Goal: Navigation & Orientation: Find specific page/section

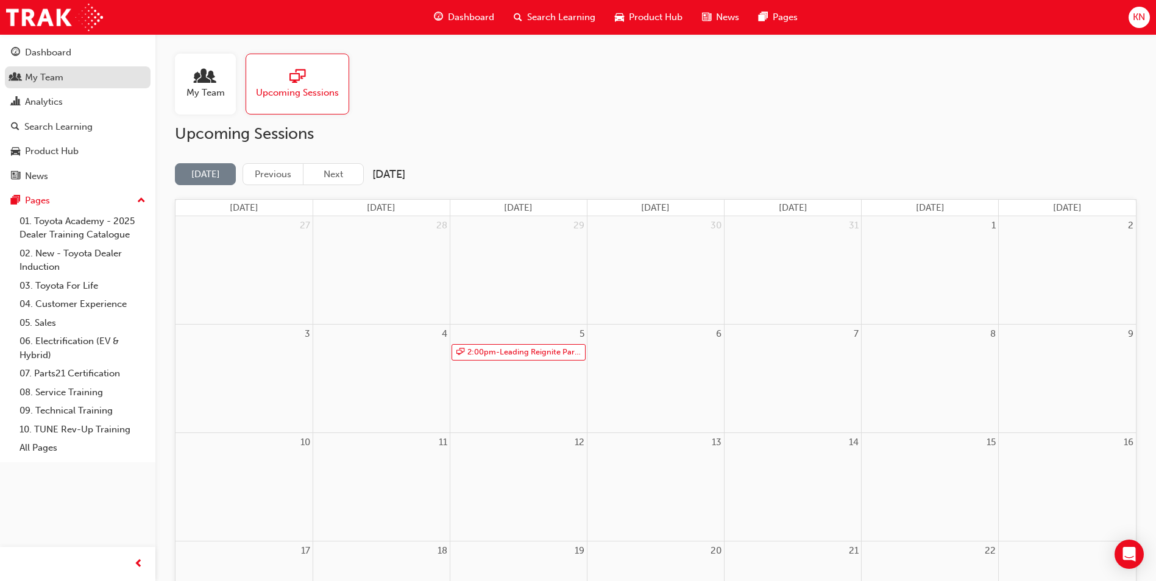
click at [31, 77] on div "My Team" at bounding box center [44, 78] width 38 height 14
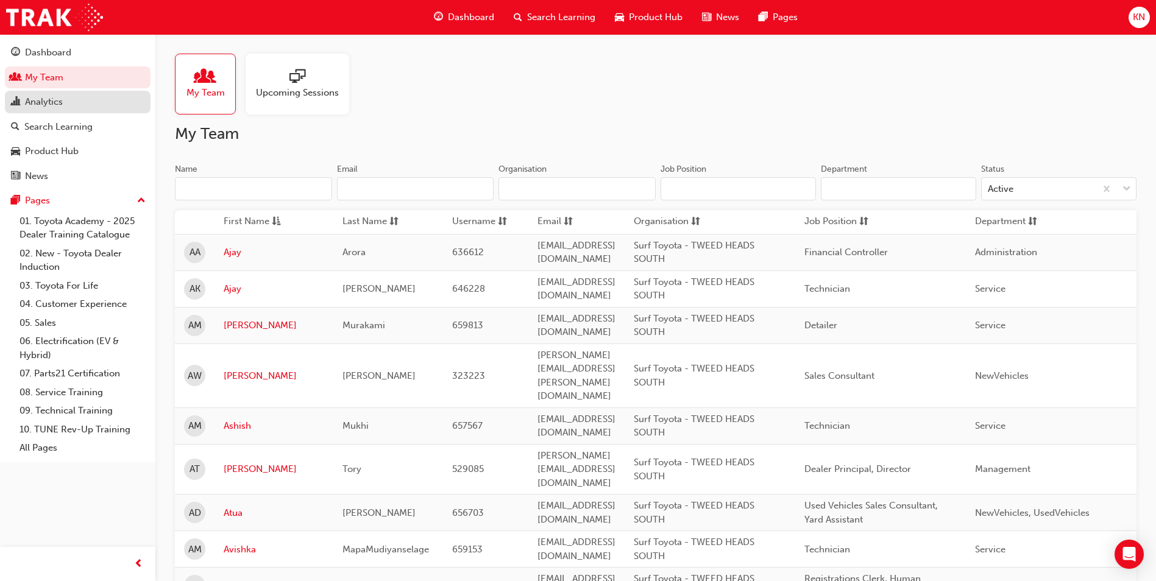
click at [46, 96] on div "Analytics" at bounding box center [44, 102] width 38 height 14
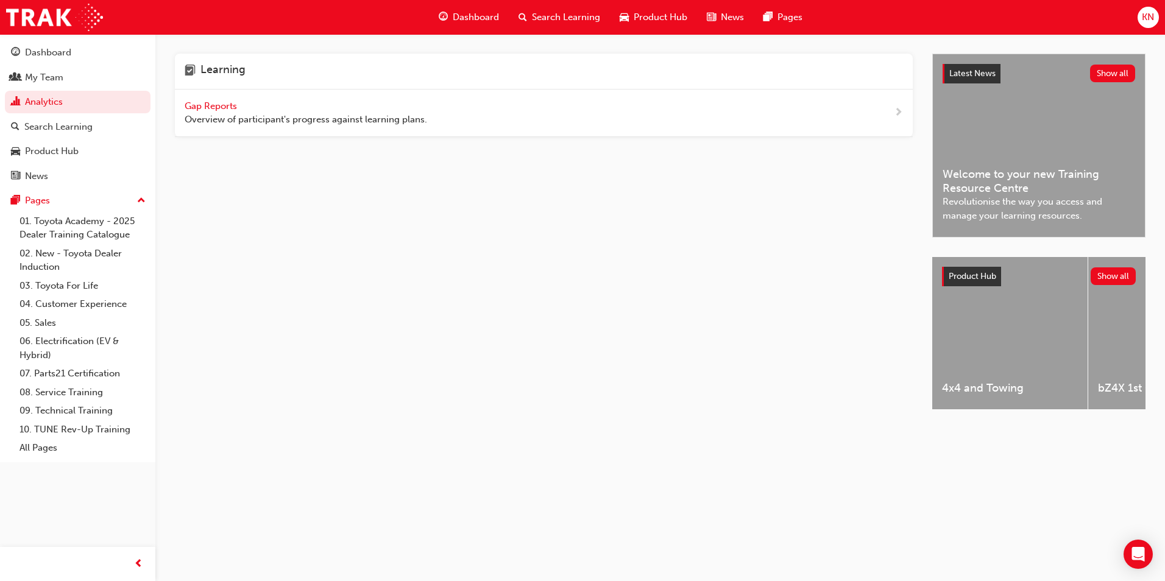
click at [199, 99] on div "Gap Reports Overview of participant's progress against learning plans." at bounding box center [306, 112] width 243 height 27
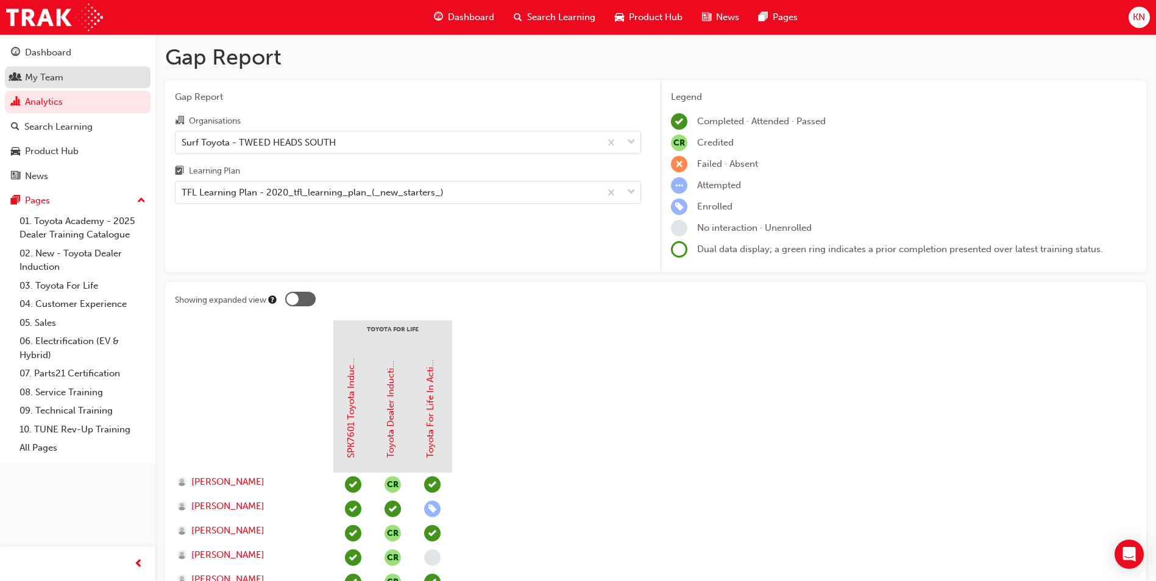
drag, startPoint x: 64, startPoint y: 72, endPoint x: 71, endPoint y: 73, distance: 7.4
click at [64, 72] on div "My Team" at bounding box center [77, 77] width 133 height 15
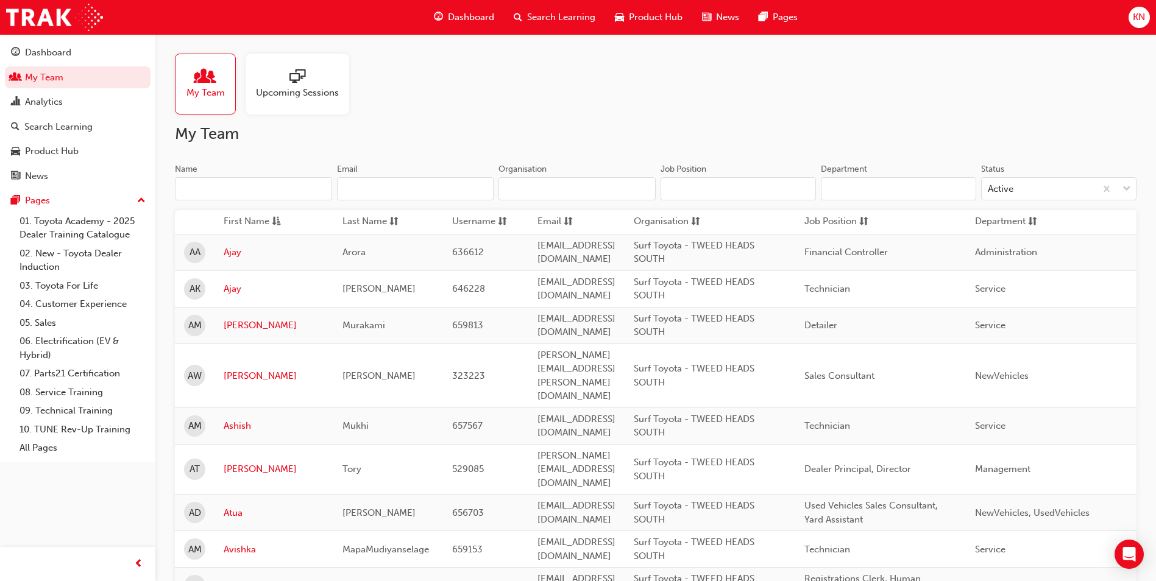
click at [239, 186] on input "Name" at bounding box center [253, 188] width 157 height 23
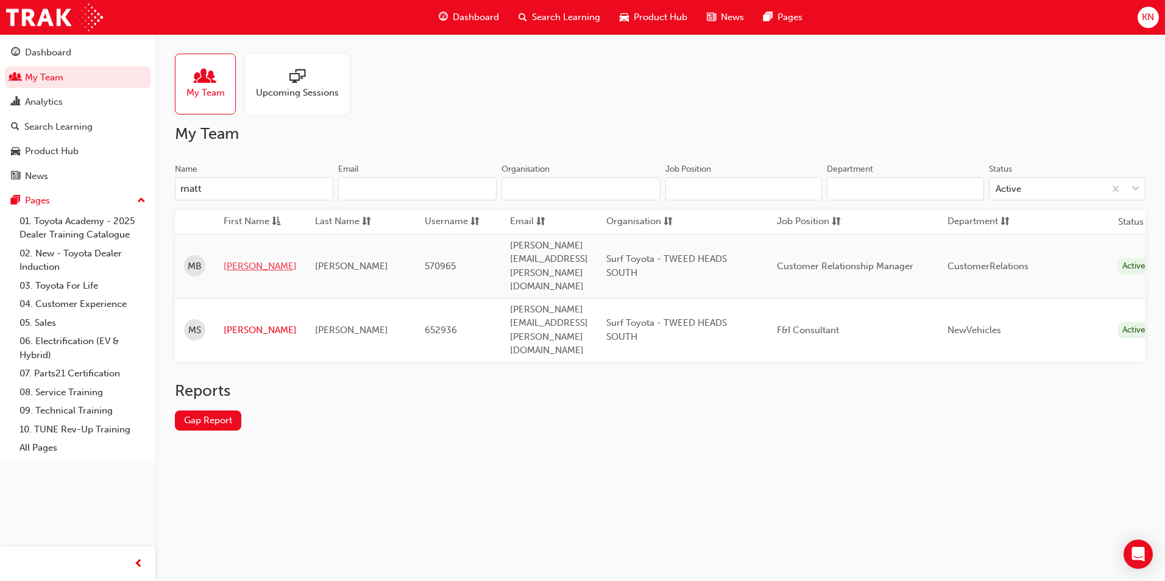
type input "matt"
click at [250, 260] on link "[PERSON_NAME]" at bounding box center [260, 267] width 73 height 14
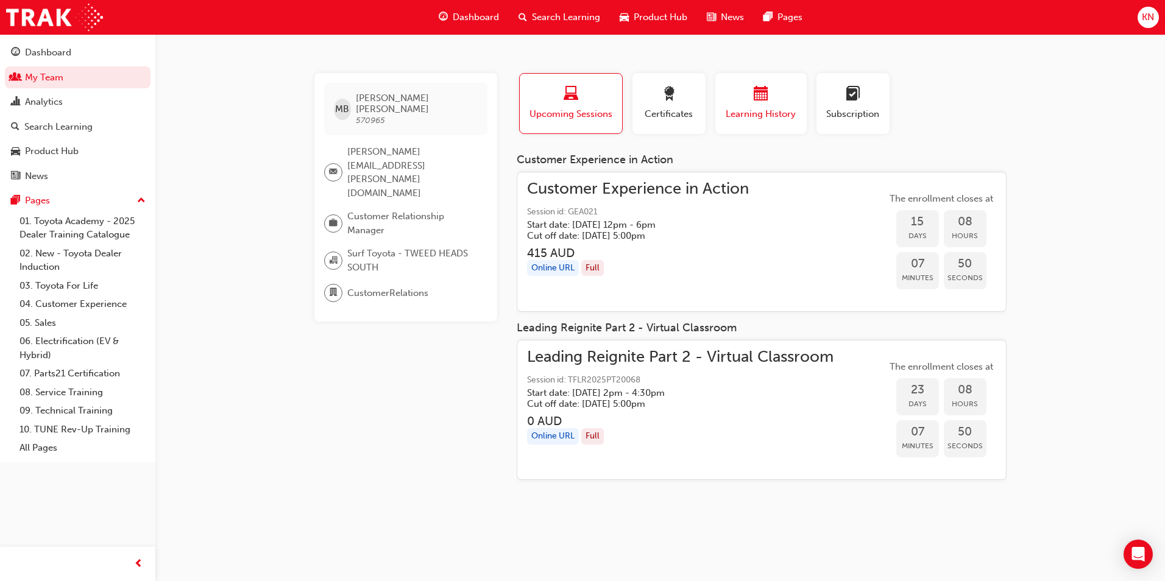
click at [765, 95] on span "calendar-icon" at bounding box center [761, 95] width 15 height 16
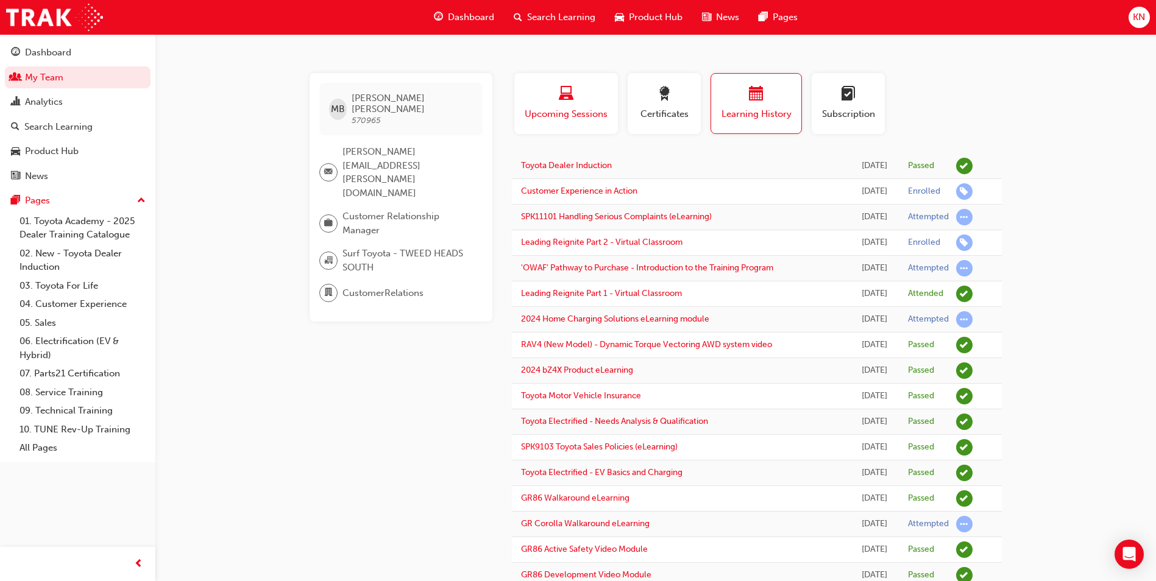
click at [584, 107] on div "Upcoming Sessions" at bounding box center [565, 104] width 85 height 35
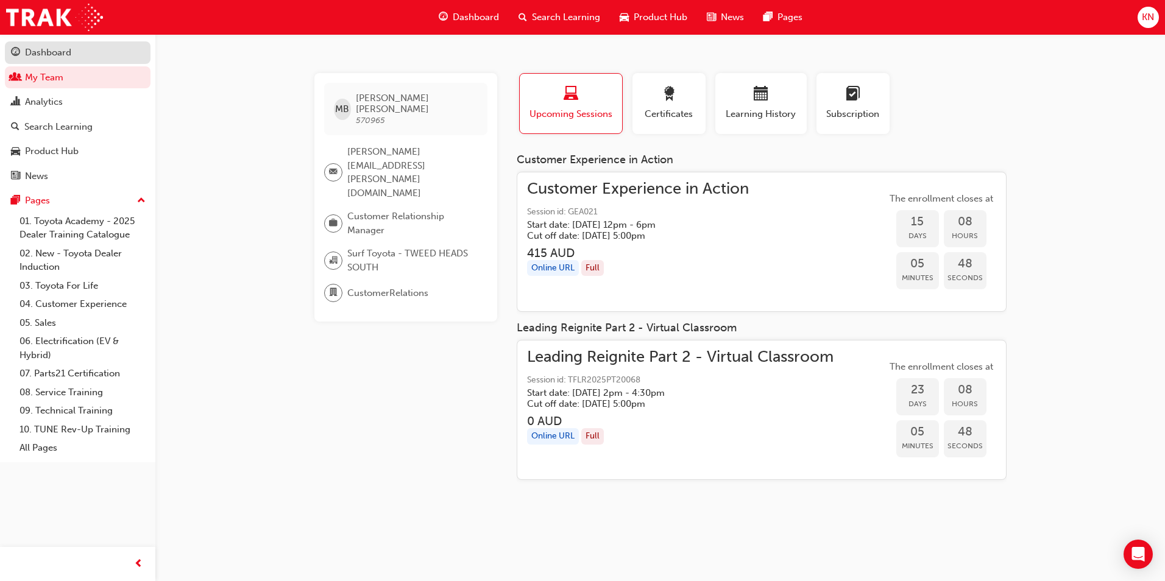
click at [62, 61] on link "Dashboard" at bounding box center [78, 52] width 146 height 23
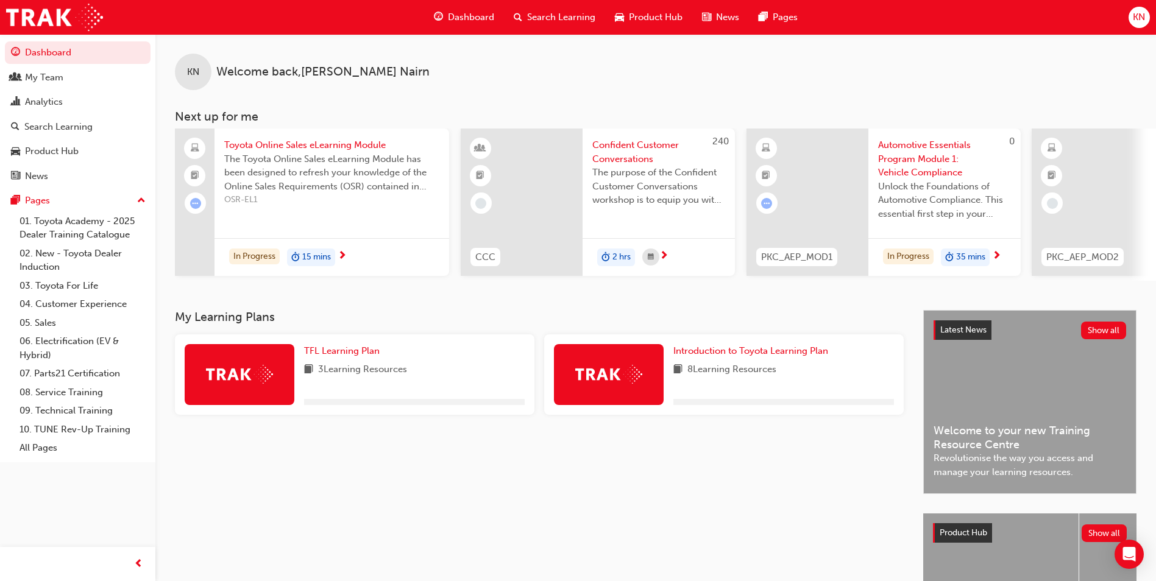
click at [104, 89] on button "Dashboard My Team Analytics Search Learning Product Hub News Pages" at bounding box center [78, 114] width 146 height 151
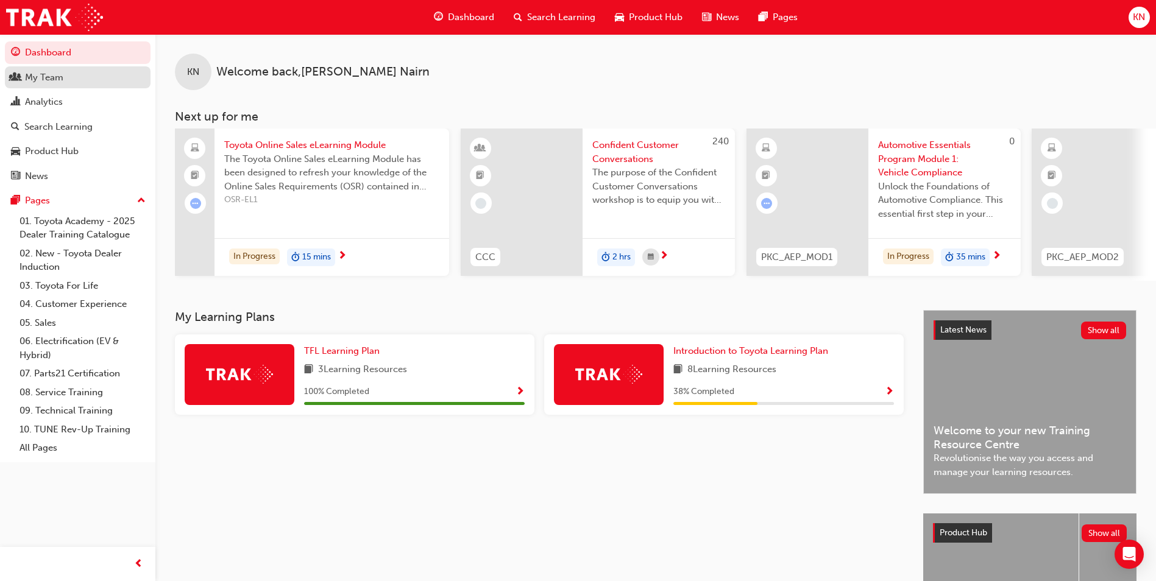
click at [102, 86] on link "My Team" at bounding box center [78, 77] width 146 height 23
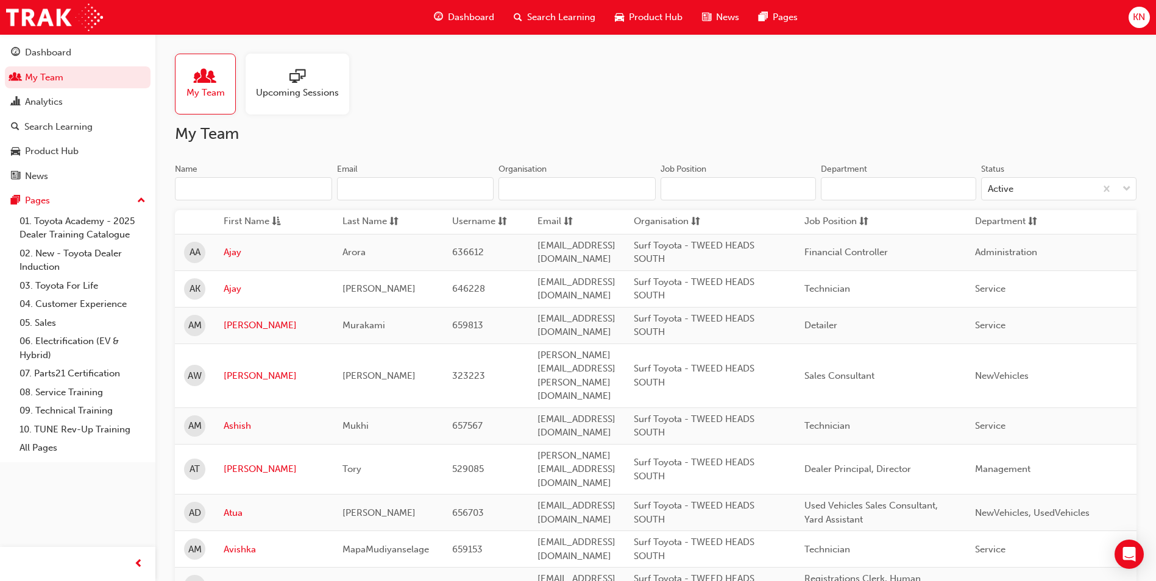
click at [287, 80] on div at bounding box center [297, 77] width 83 height 17
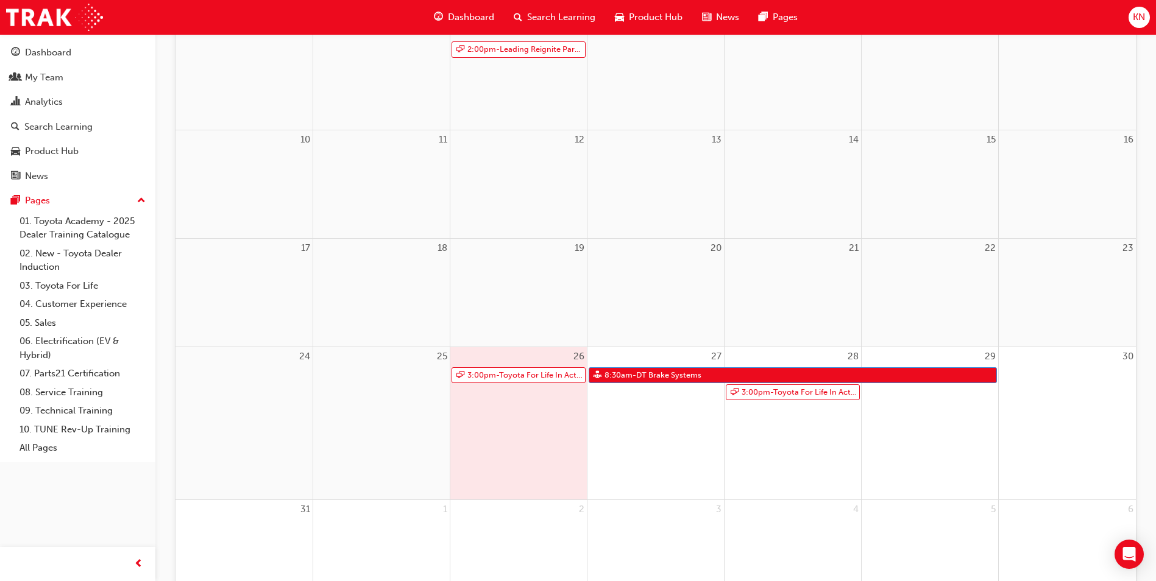
scroll to position [305, 0]
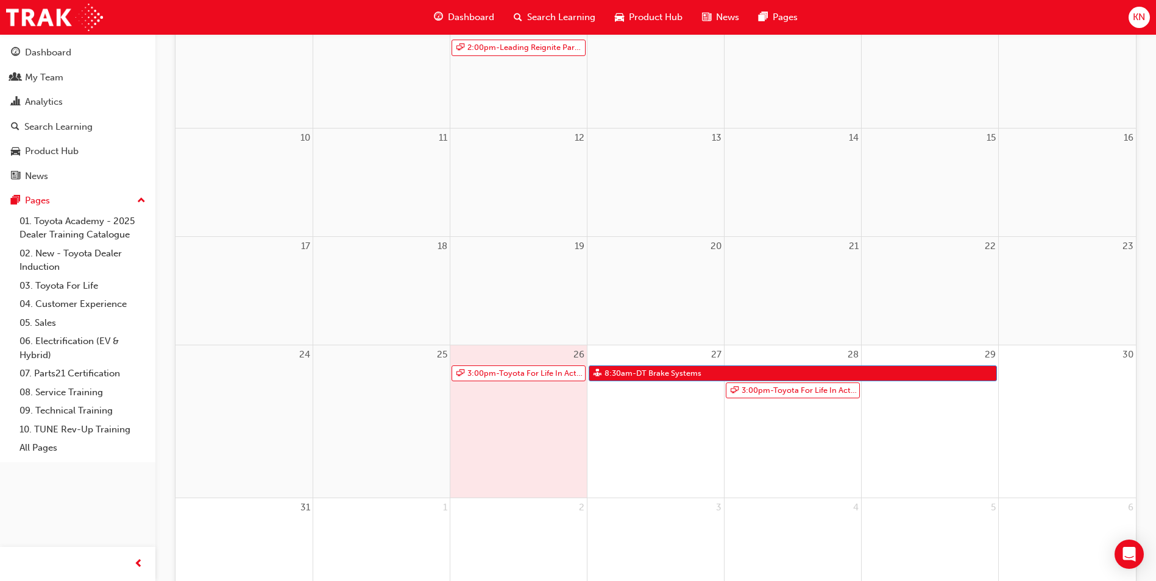
click at [650, 428] on div "27 8:30am - DT Brake Systems" at bounding box center [655, 422] width 136 height 152
click at [650, 442] on div "27 8:30am - DT Brake Systems" at bounding box center [655, 422] width 136 height 152
click at [798, 441] on div "28 3:00pm - Toyota For Life In Action - Virtual Classroom" at bounding box center [793, 422] width 136 height 152
click at [798, 397] on link "3:00pm - Toyota For Life In Action - Virtual Classroom" at bounding box center [793, 391] width 134 height 16
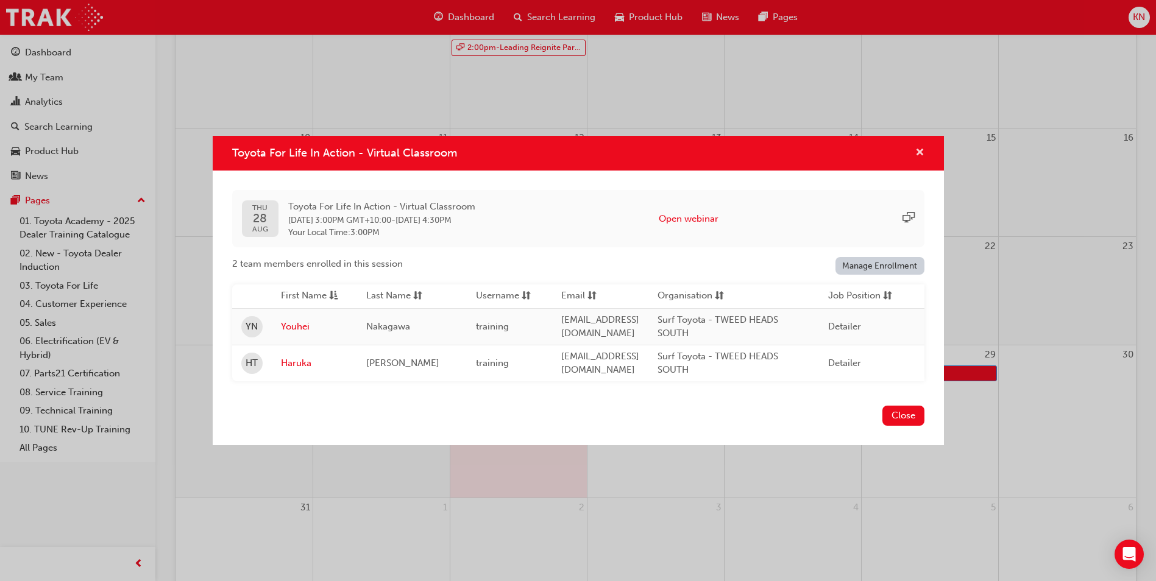
click at [916, 151] on span "cross-icon" at bounding box center [919, 153] width 9 height 11
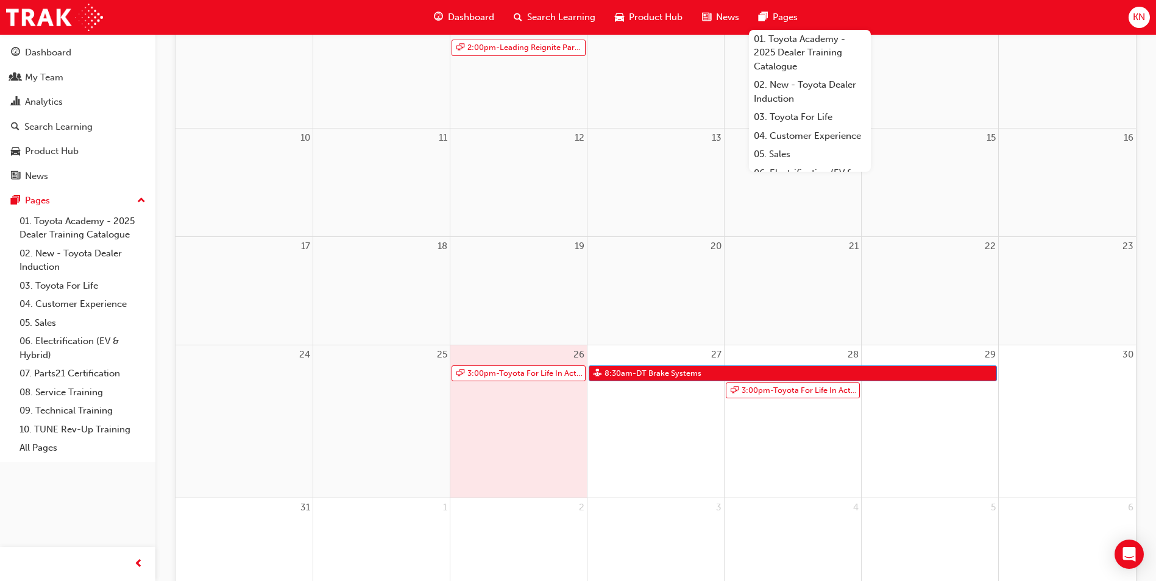
click at [658, 428] on div "27 8:30am - DT Brake Systems" at bounding box center [655, 422] width 136 height 152
click at [34, 73] on div "My Team" at bounding box center [44, 78] width 38 height 14
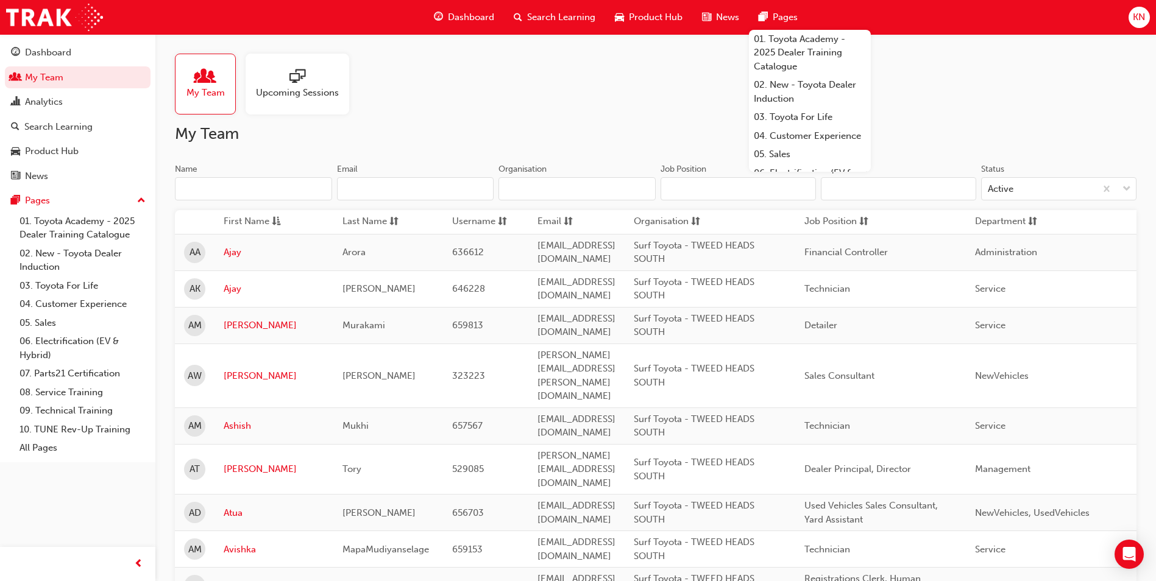
click at [224, 190] on input "Name" at bounding box center [253, 188] width 157 height 23
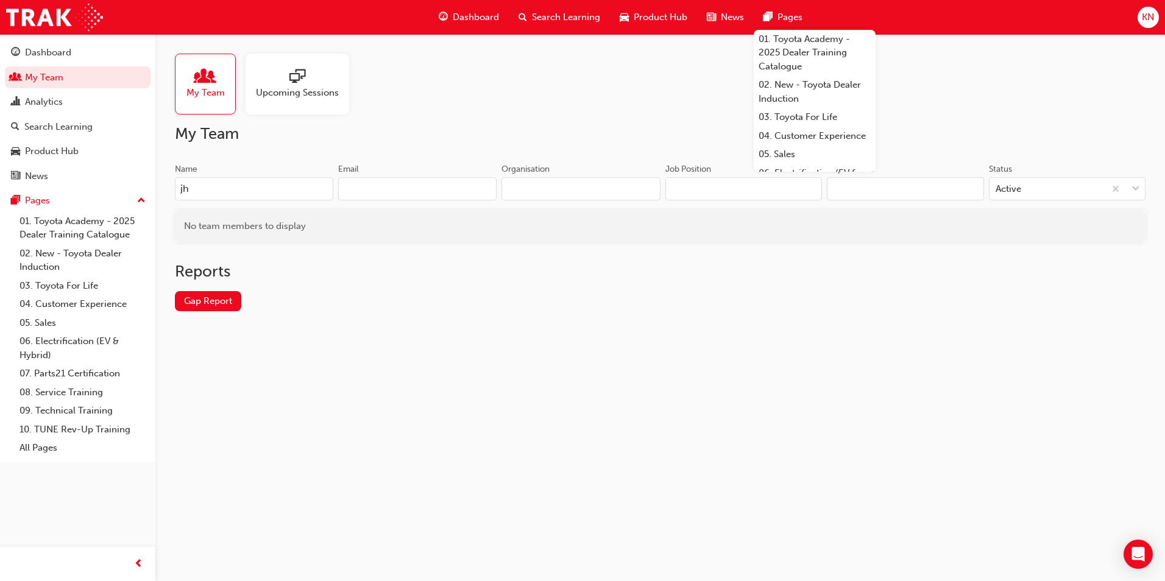
type input "j"
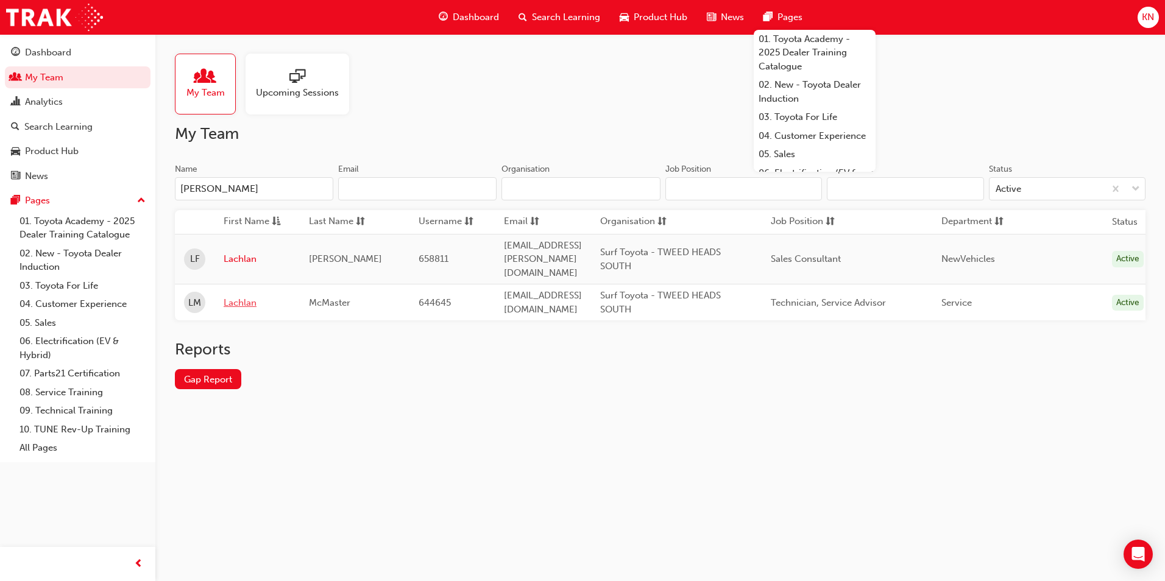
type input "[PERSON_NAME]"
click at [253, 296] on link "Lachlan" at bounding box center [257, 303] width 67 height 14
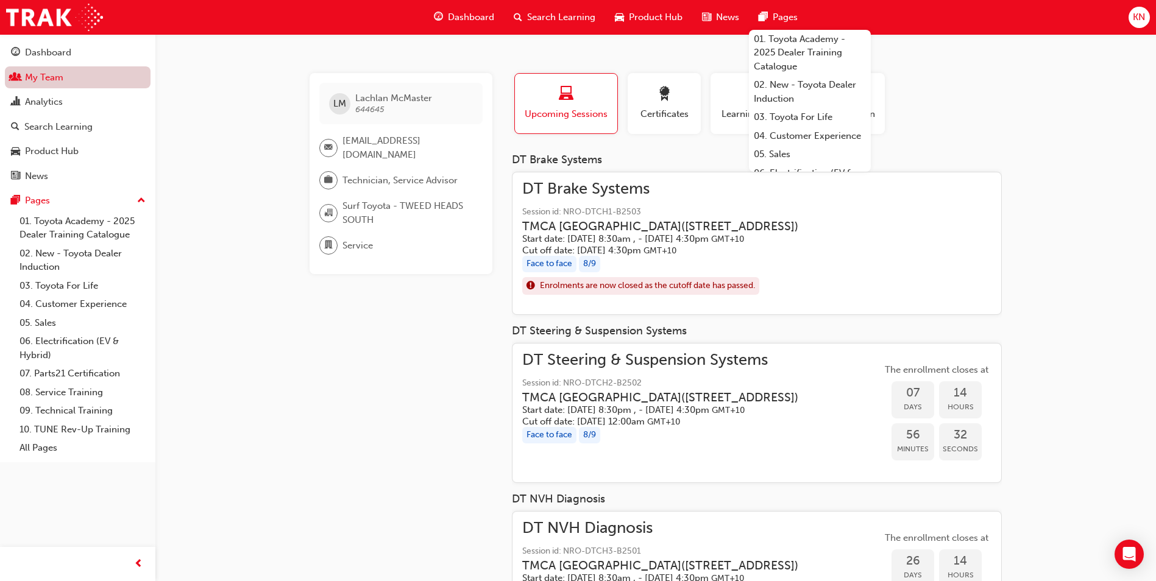
click at [52, 74] on link "My Team" at bounding box center [78, 77] width 146 height 23
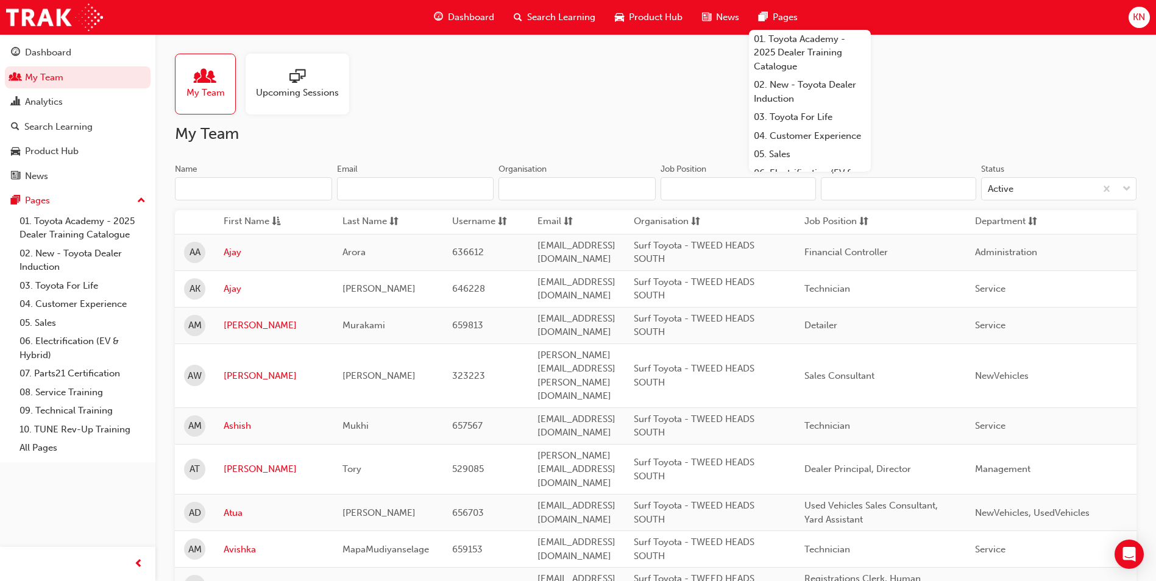
click at [308, 76] on div at bounding box center [297, 77] width 83 height 17
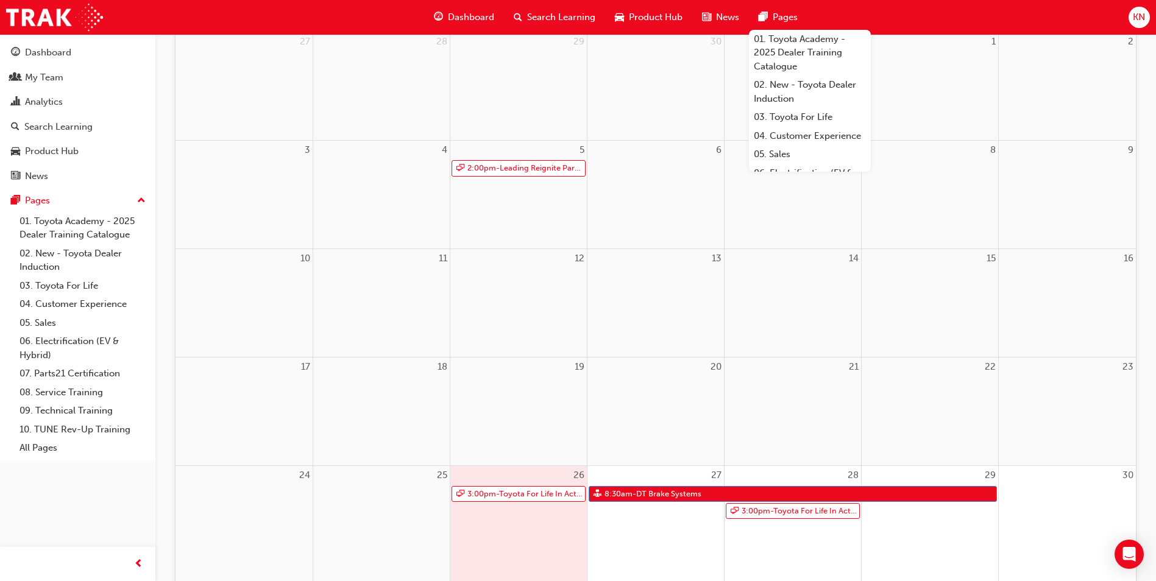
scroll to position [244, 0]
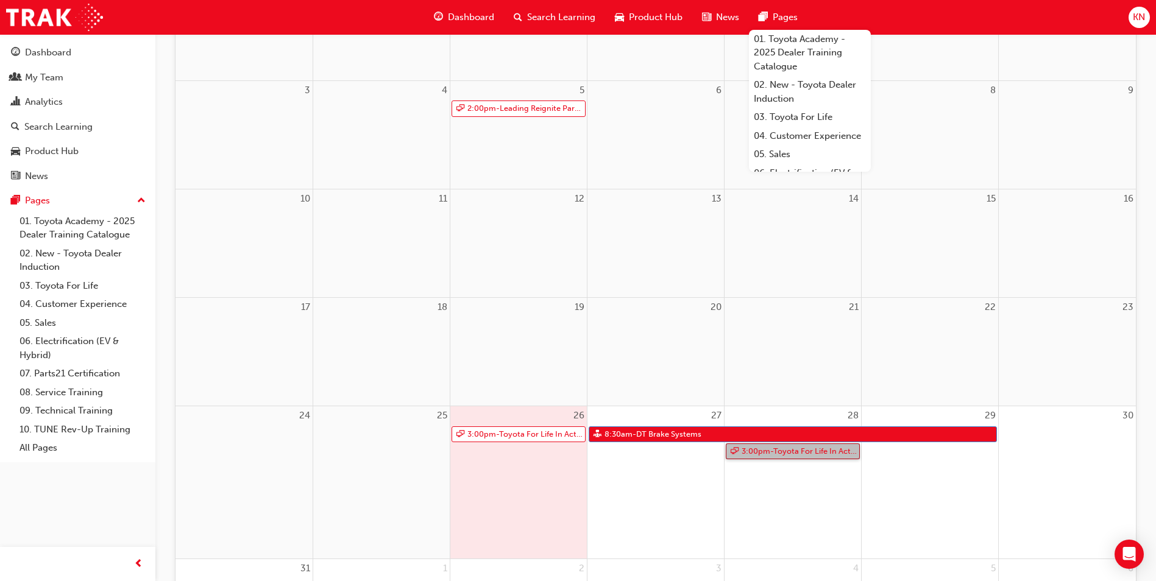
click at [798, 453] on link "3:00pm - Toyota For Life In Action - Virtual Classroom" at bounding box center [793, 452] width 134 height 16
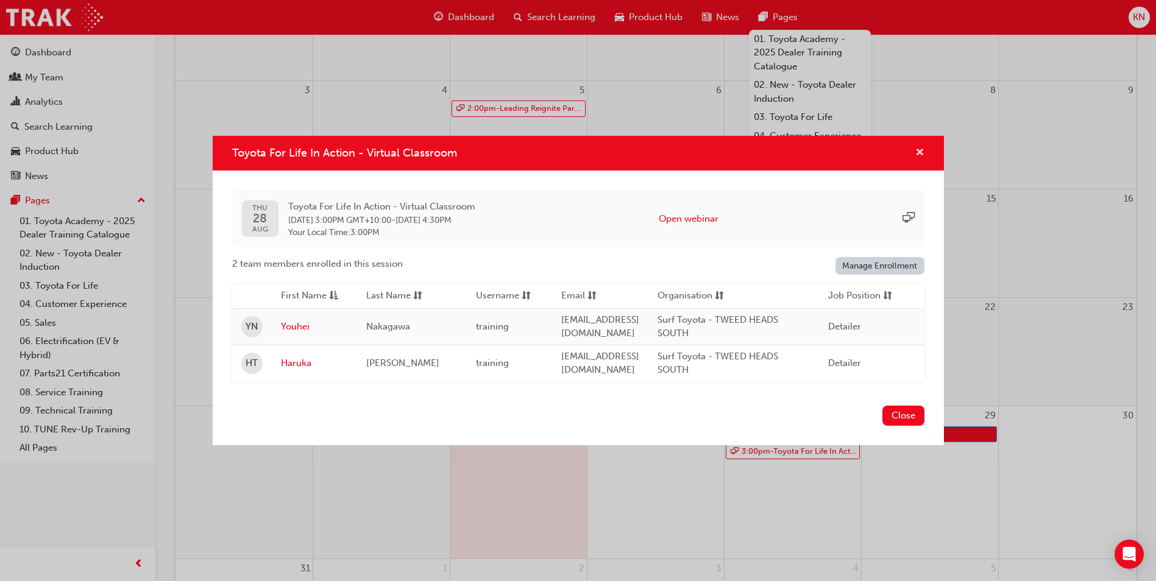
click at [918, 148] on span "cross-icon" at bounding box center [919, 153] width 9 height 11
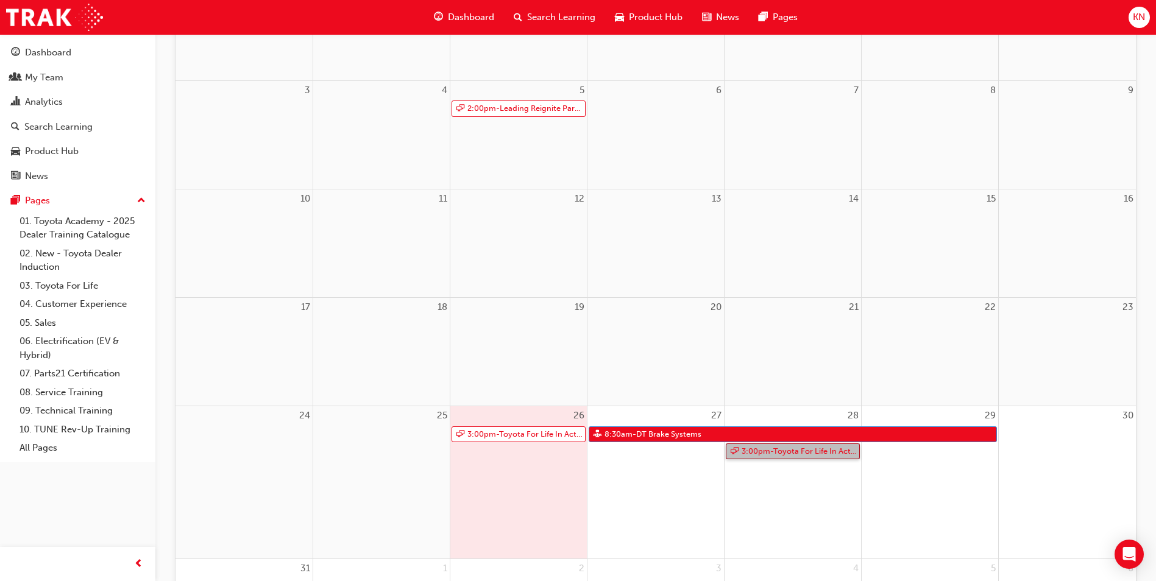
click at [775, 450] on link "3:00pm - Toyota For Life In Action - Virtual Classroom" at bounding box center [793, 452] width 134 height 16
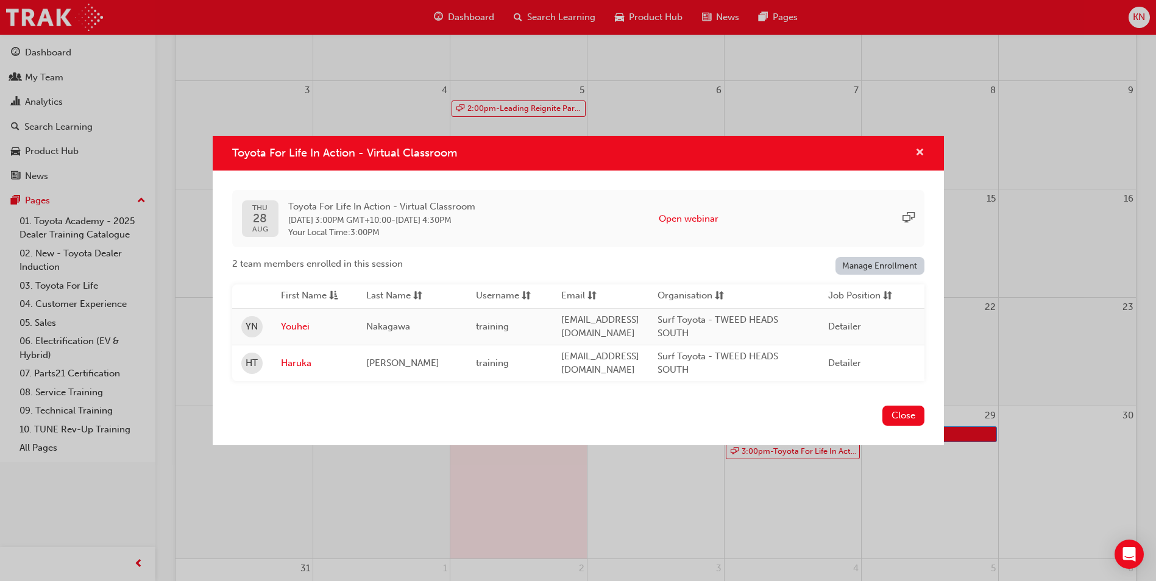
click at [920, 149] on span "cross-icon" at bounding box center [919, 153] width 9 height 11
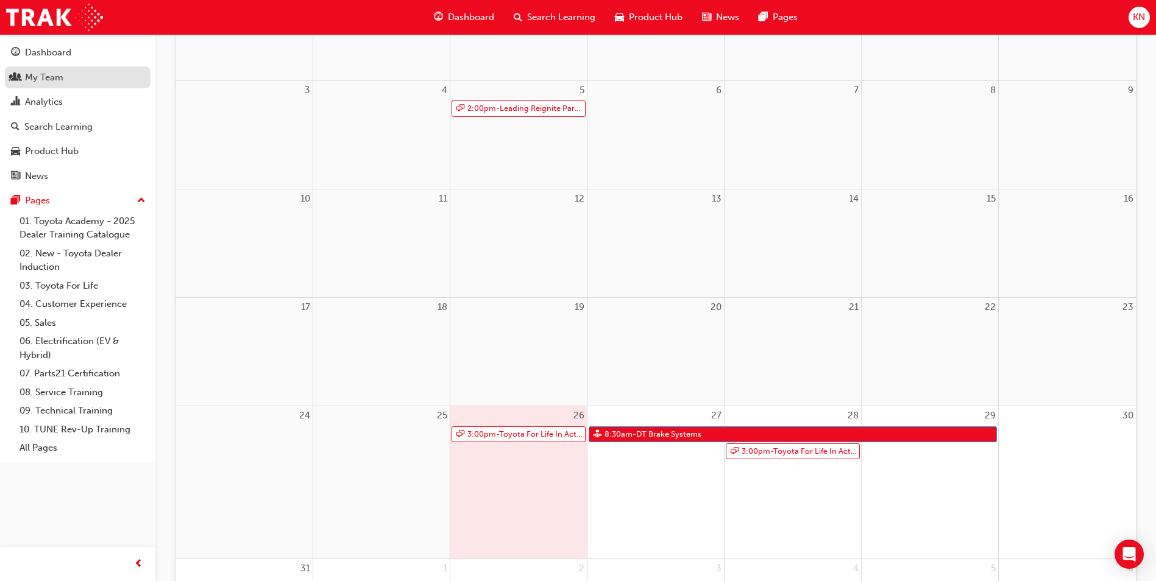
click at [69, 78] on div "My Team" at bounding box center [77, 77] width 133 height 15
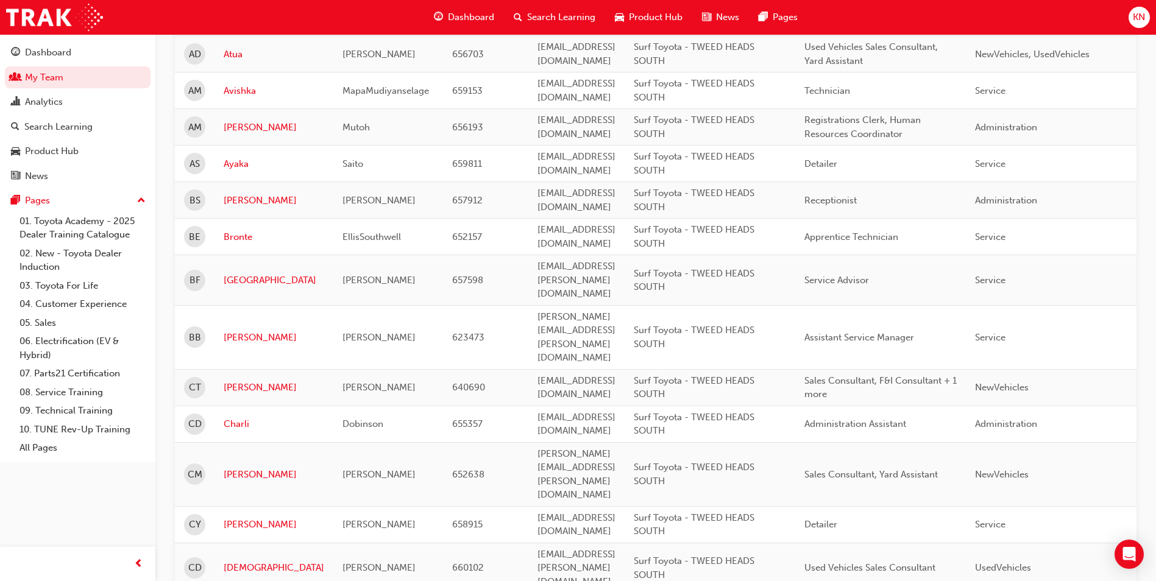
scroll to position [487, 0]
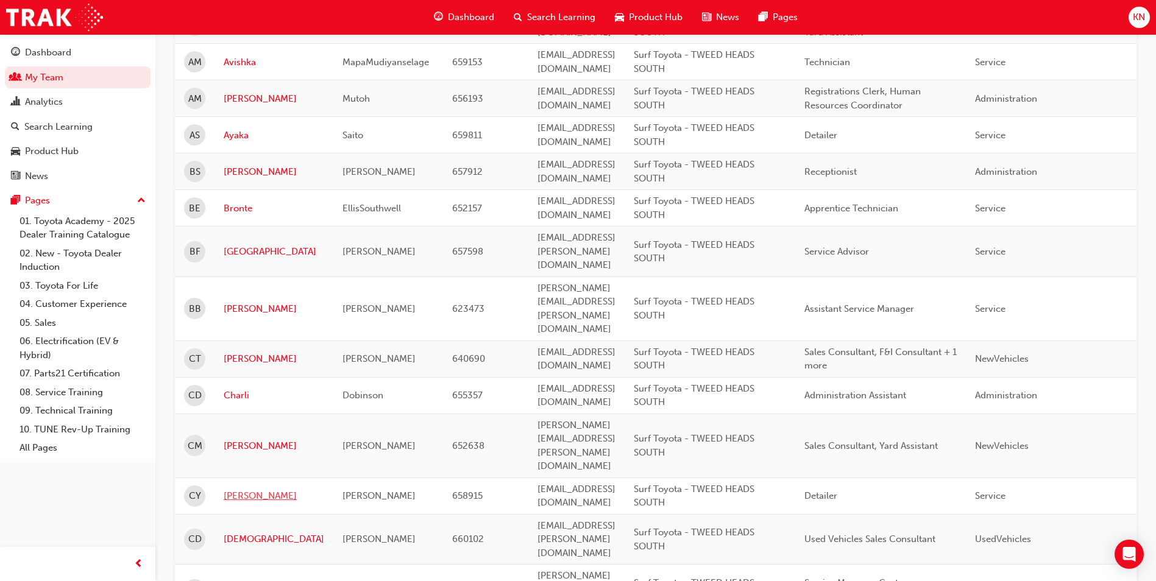
click at [246, 489] on link "[PERSON_NAME]" at bounding box center [274, 496] width 101 height 14
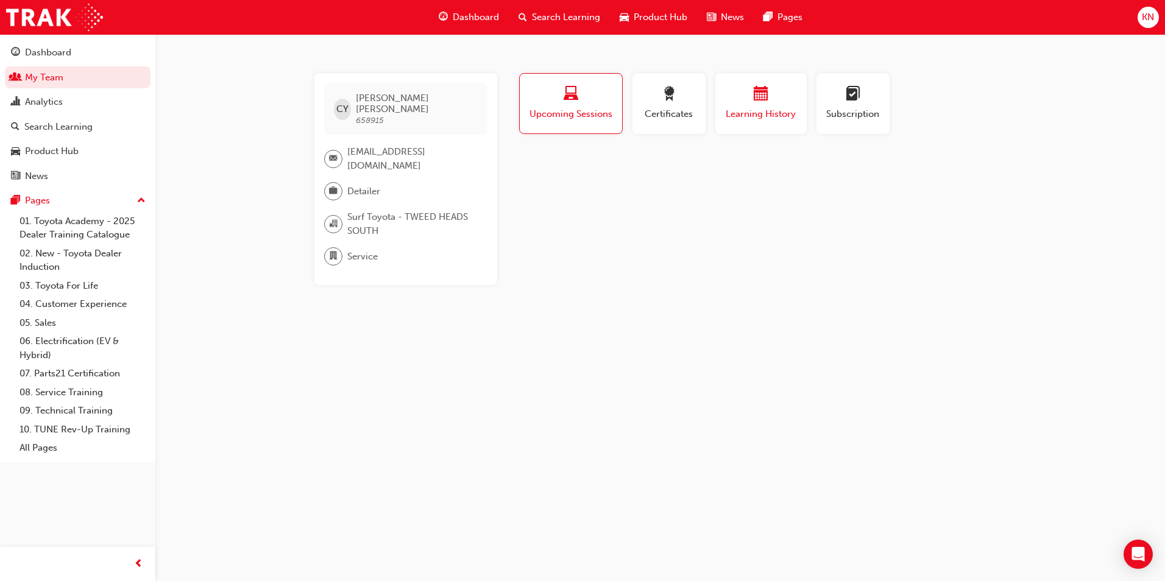
click at [748, 102] on div "button" at bounding box center [761, 96] width 73 height 19
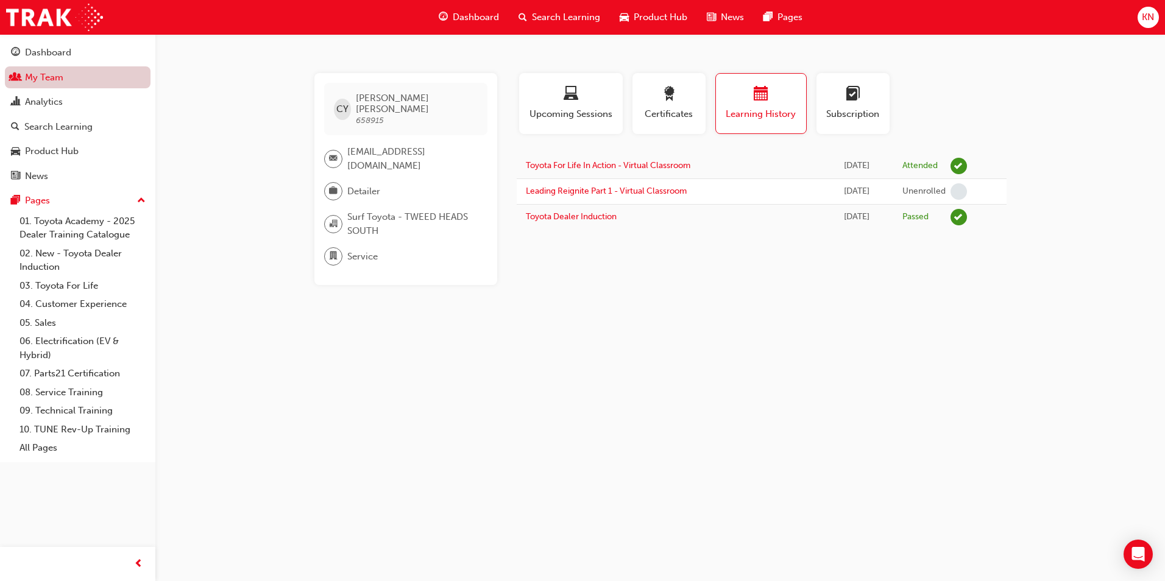
click at [49, 69] on link "My Team" at bounding box center [78, 77] width 146 height 23
